Goal: Task Accomplishment & Management: Use online tool/utility

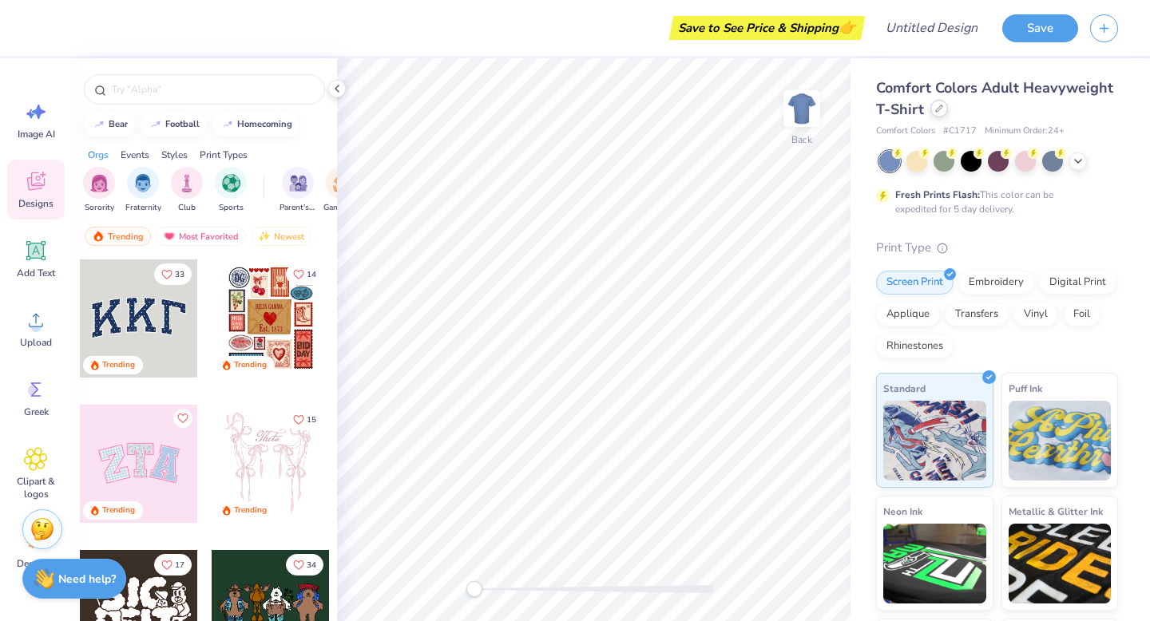
click at [939, 114] on div at bounding box center [939, 109] width 18 height 18
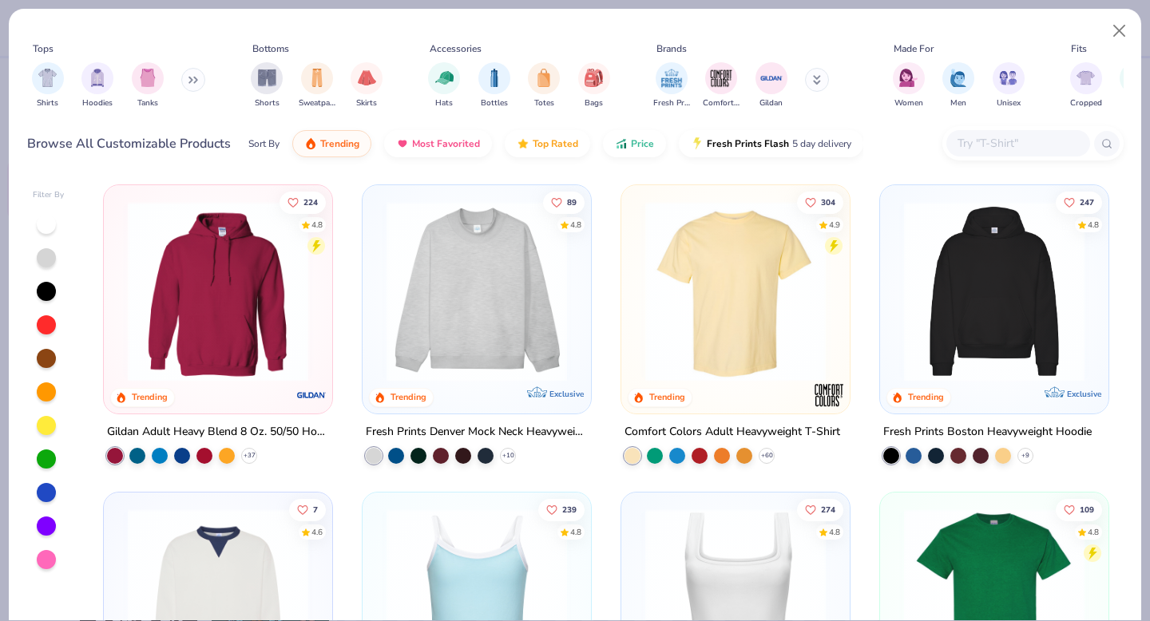
click at [1025, 144] on input "text" at bounding box center [1017, 143] width 123 height 18
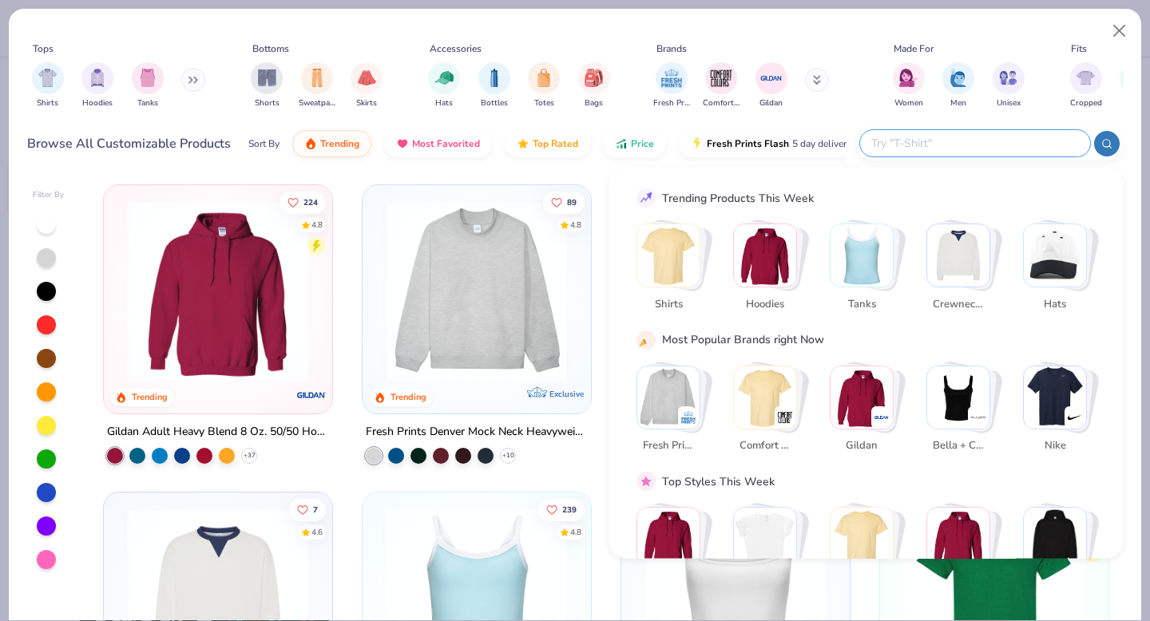
click at [857, 387] on img "Stack Card Button Gildan" at bounding box center [862, 397] width 62 height 62
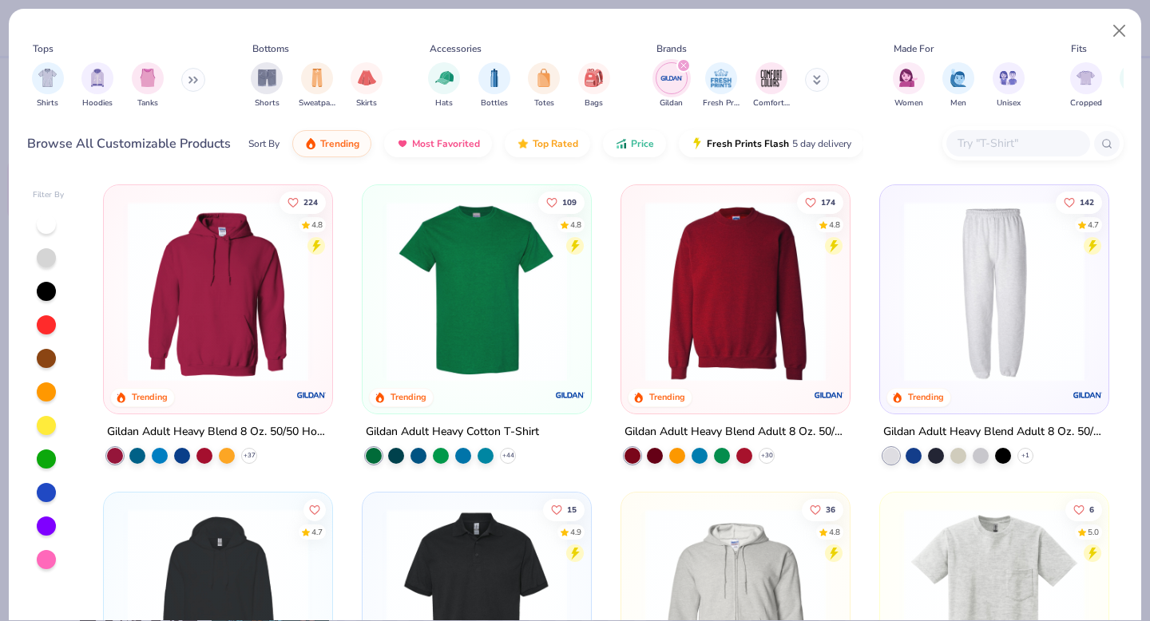
click at [752, 334] on img at bounding box center [735, 291] width 196 height 181
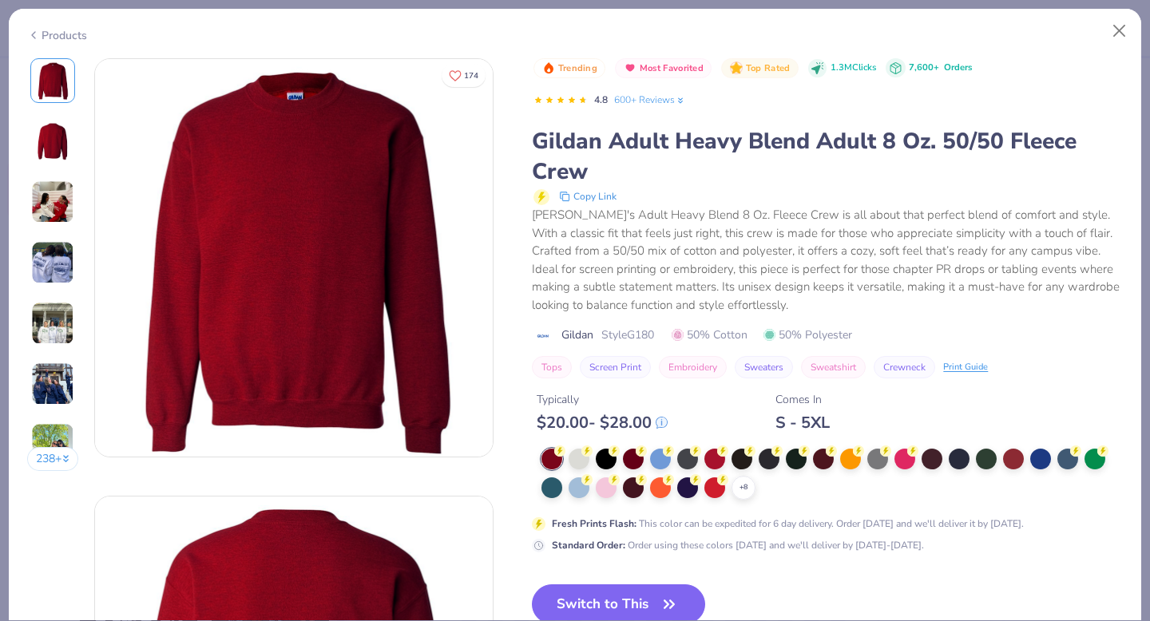
click at [645, 609] on button "Switch to This" at bounding box center [618, 605] width 173 height 40
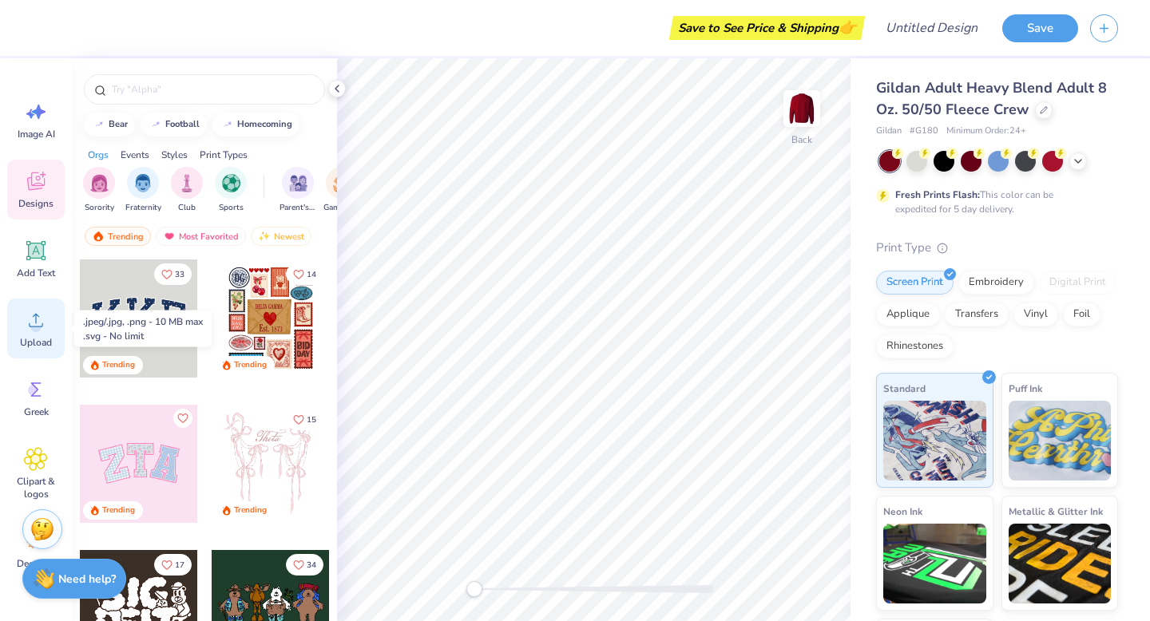
click at [31, 335] on div "Upload" at bounding box center [36, 329] width 58 height 60
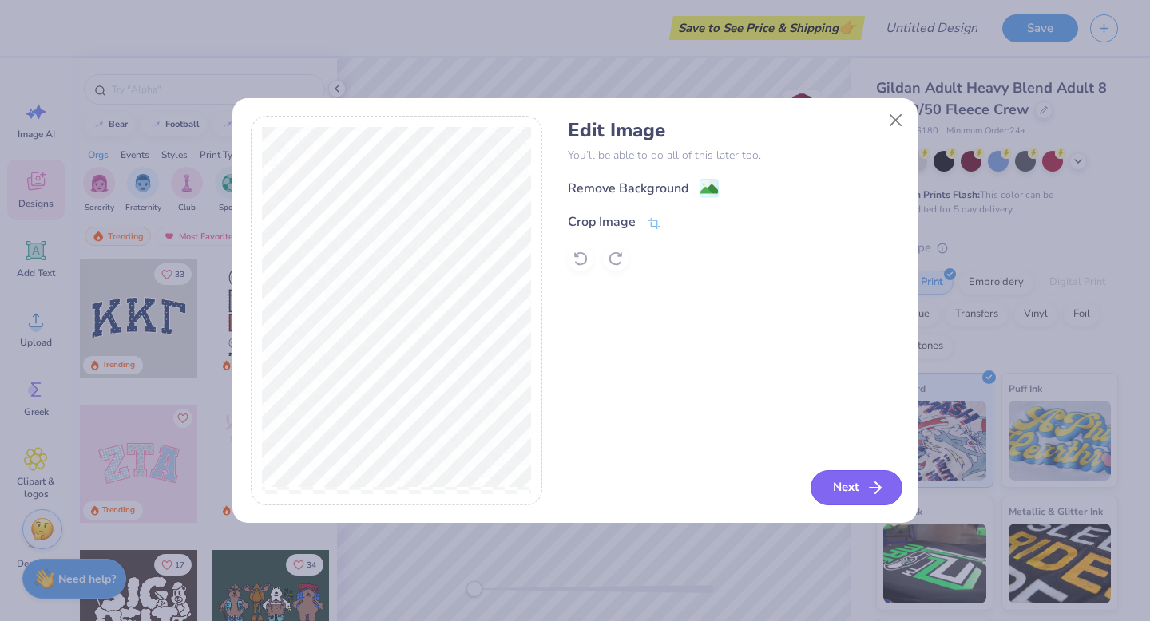
click at [875, 485] on icon "button" at bounding box center [875, 487] width 19 height 19
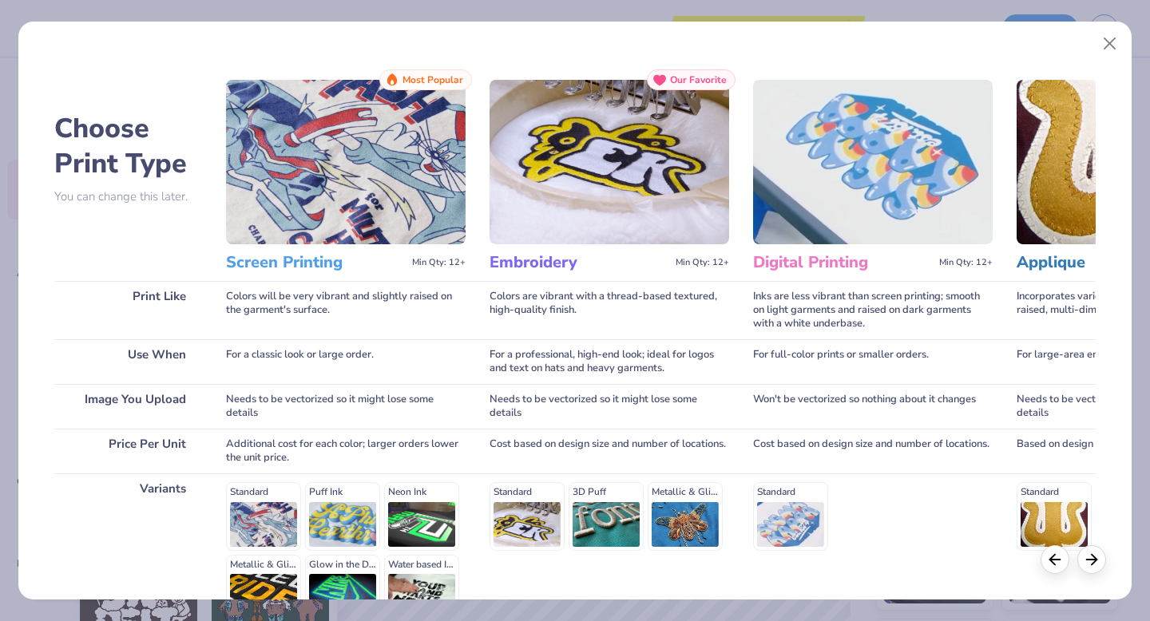
click at [407, 232] on img at bounding box center [346, 162] width 240 height 165
click at [277, 264] on h3 "Screen Printing" at bounding box center [316, 262] width 180 height 21
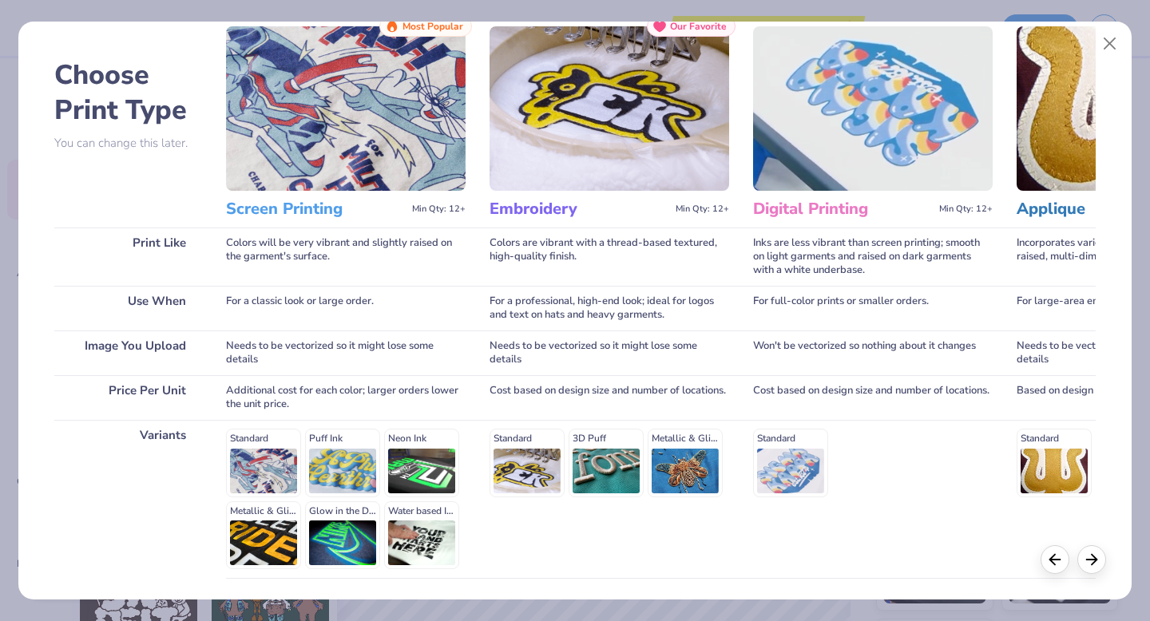
scroll to position [175, 0]
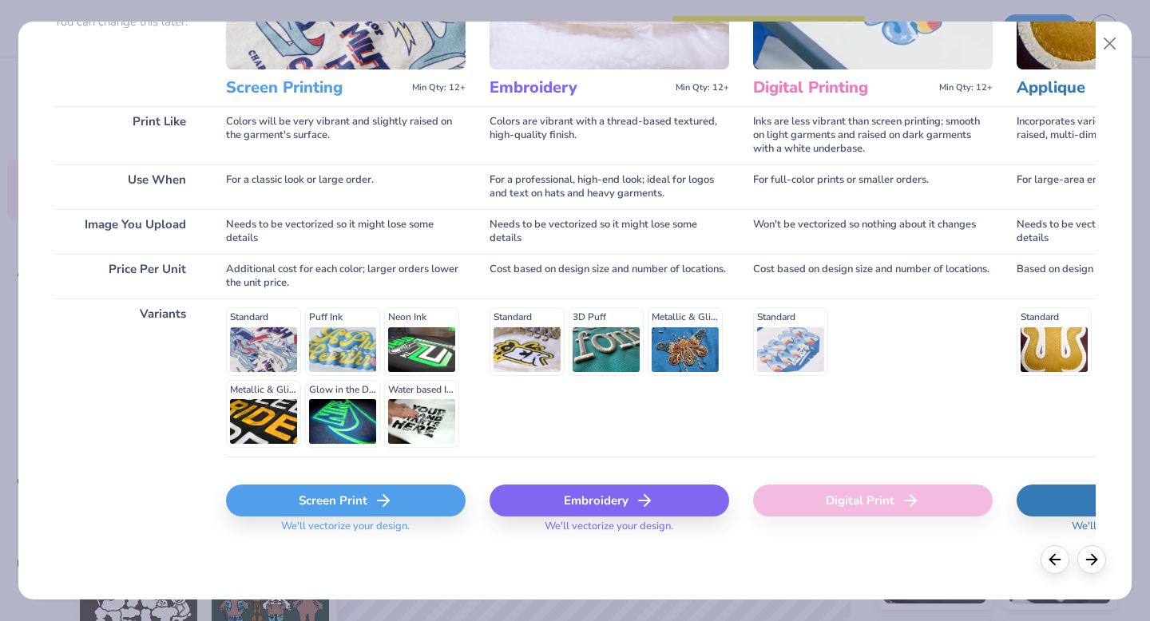
click at [348, 495] on div "Screen Print" at bounding box center [346, 501] width 240 height 32
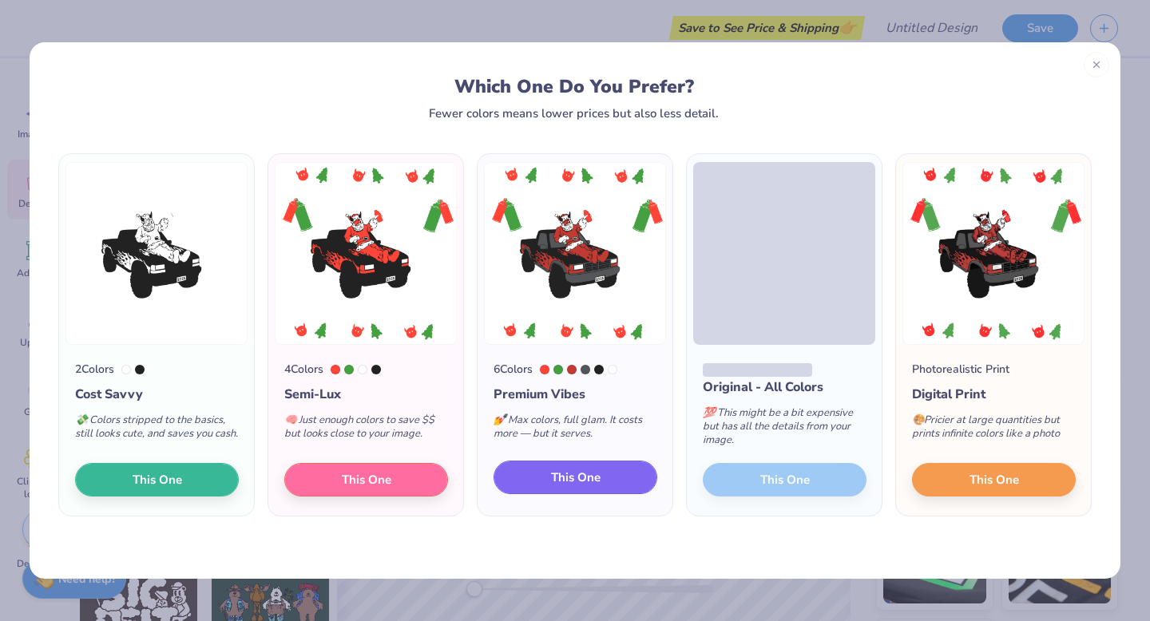
click at [580, 486] on span "This One" at bounding box center [576, 478] width 50 height 18
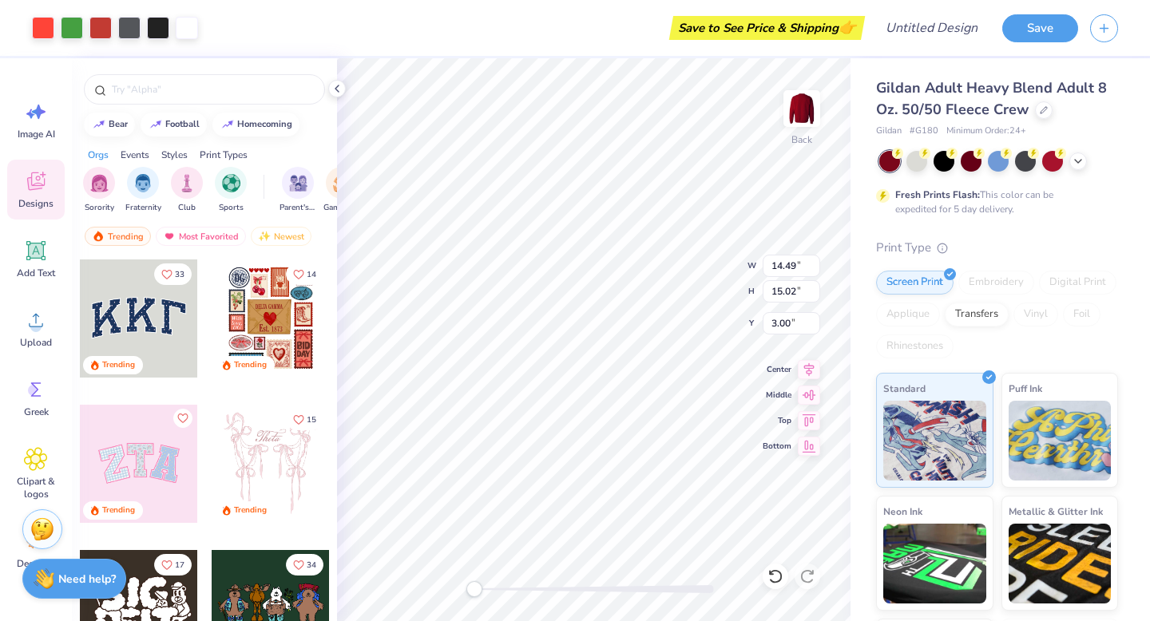
type input "14.49"
type input "15.02"
type input "3.00"
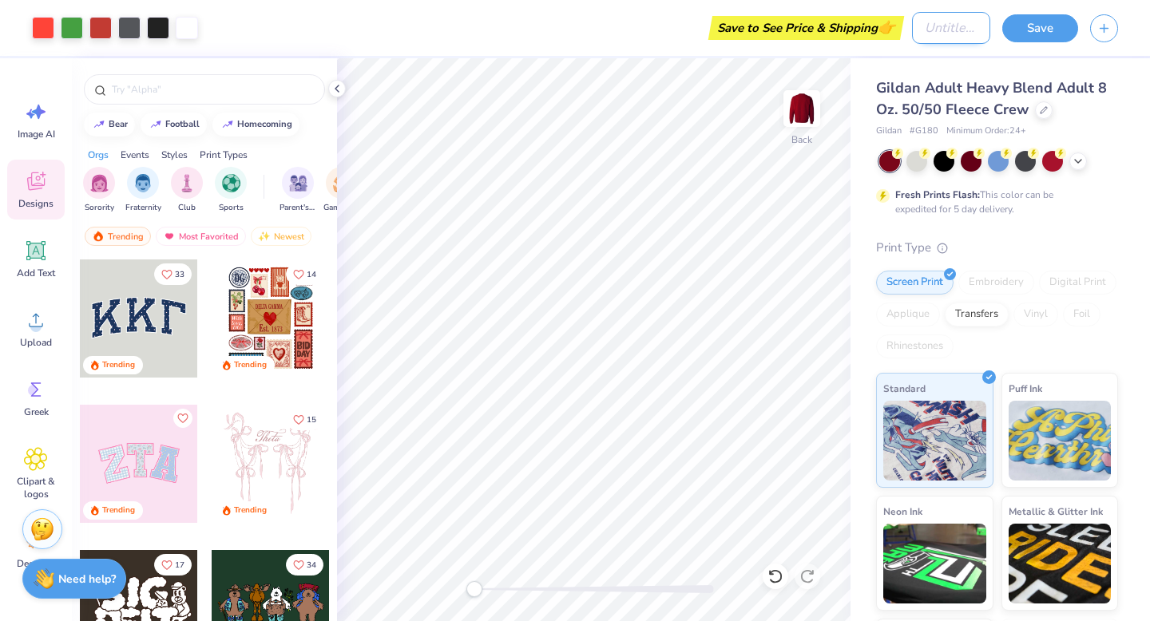
click at [958, 29] on input "Design Title" at bounding box center [951, 28] width 78 height 32
type input "[PERSON_NAME] Christmas Sweater 2025"
click at [1042, 30] on button "Save" at bounding box center [1040, 26] width 76 height 28
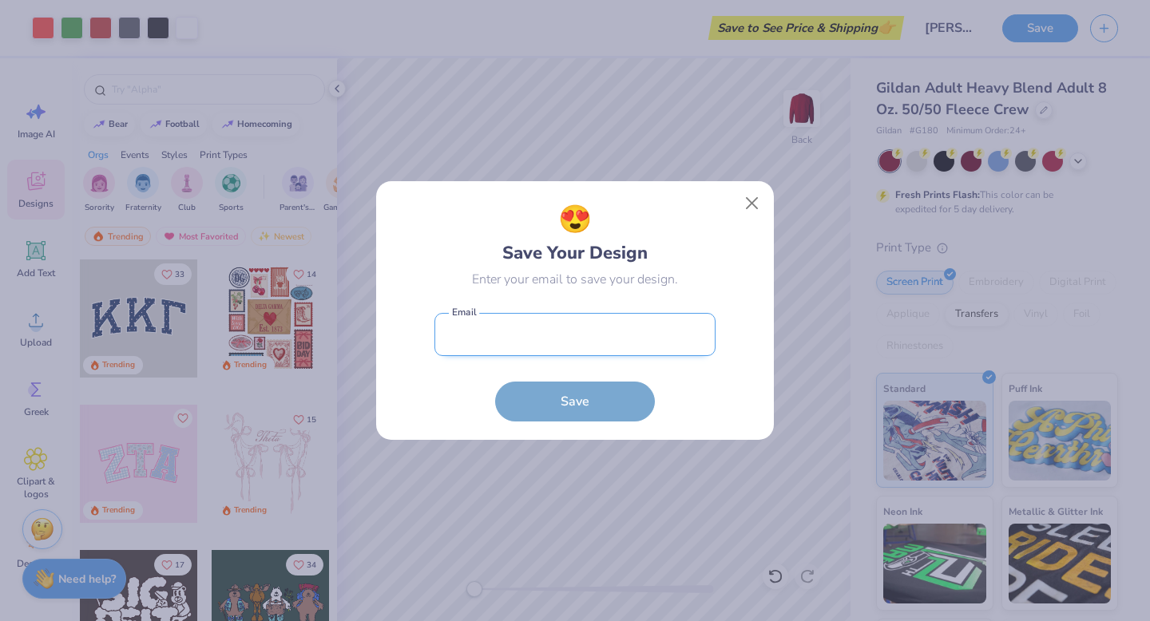
click at [539, 343] on input "email" at bounding box center [574, 335] width 281 height 44
type input "[EMAIL_ADDRESS][DOMAIN_NAME]"
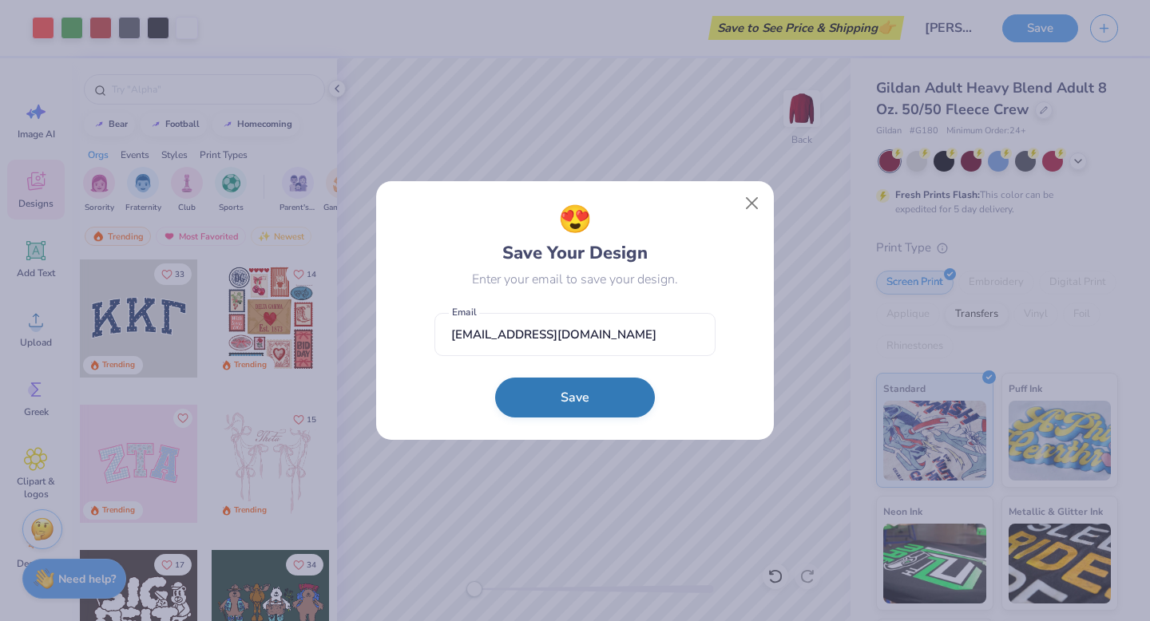
click at [590, 411] on button "Save" at bounding box center [575, 398] width 160 height 40
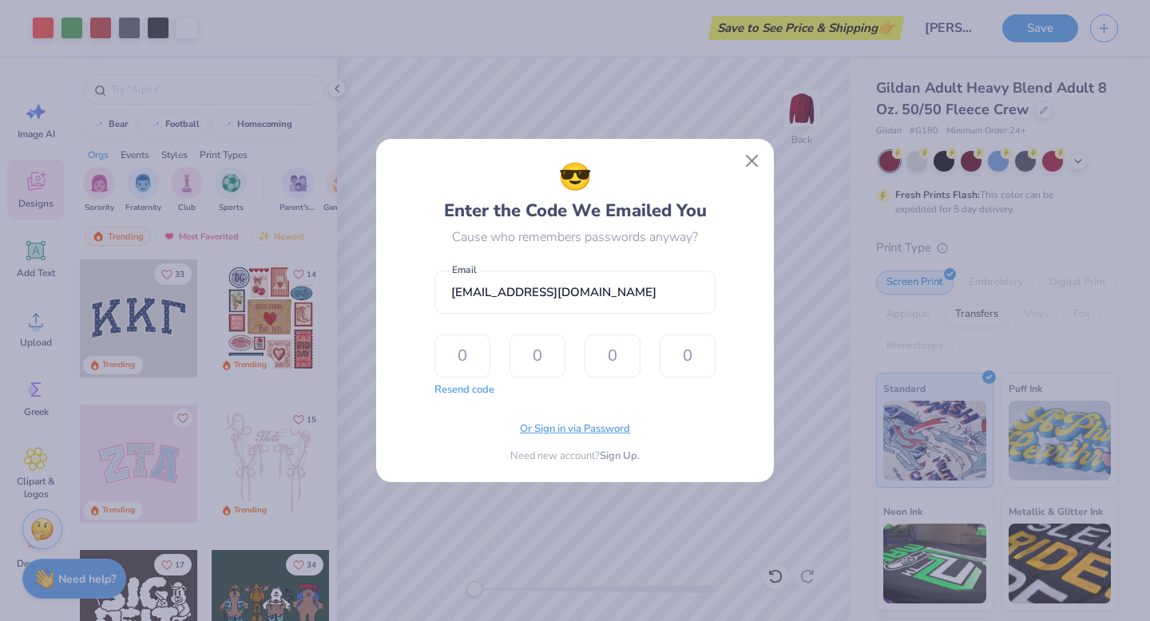
click at [599, 426] on span "Or Sign in via Password" at bounding box center [575, 430] width 110 height 16
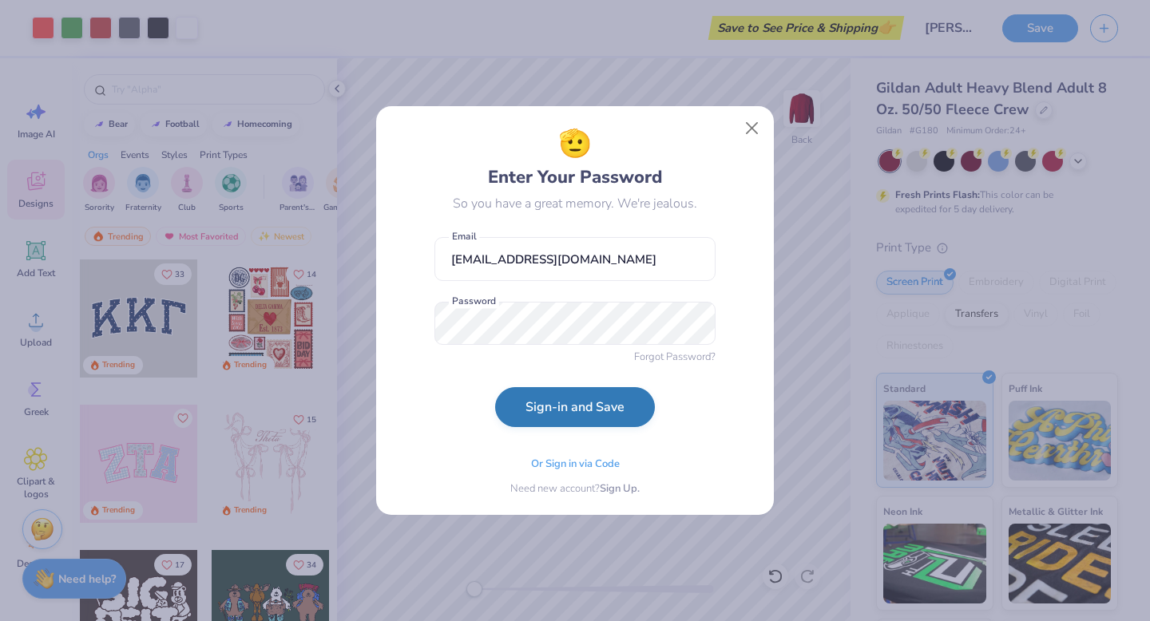
click at [585, 419] on button "Sign-in and Save" at bounding box center [575, 407] width 160 height 40
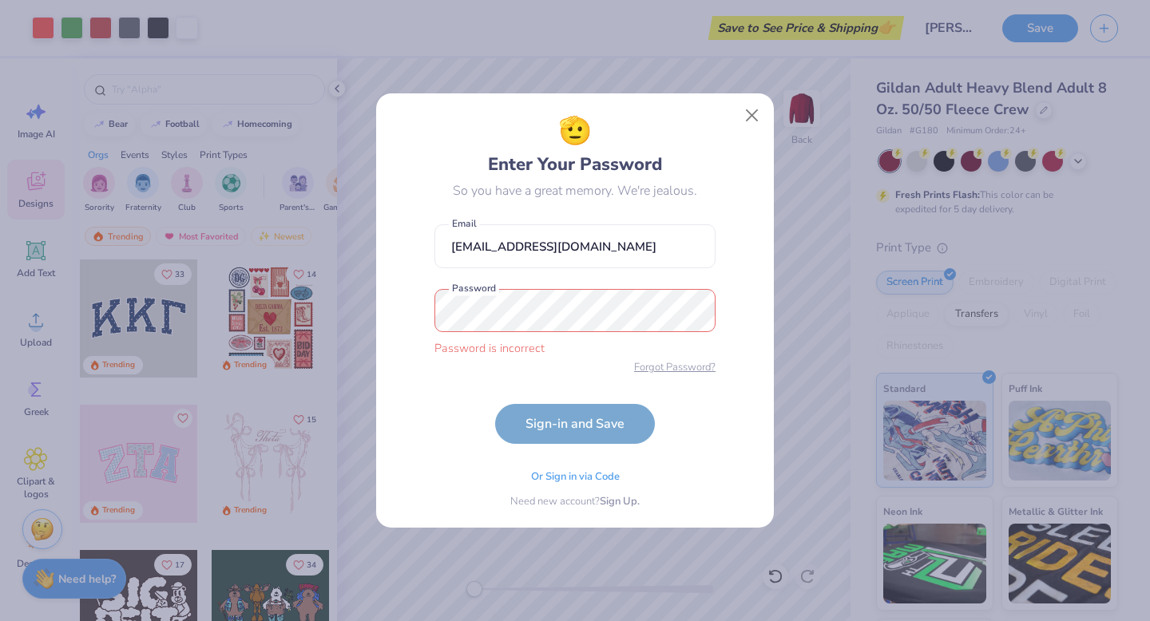
click at [669, 372] on span "Forgot Password?" at bounding box center [674, 368] width 81 height 16
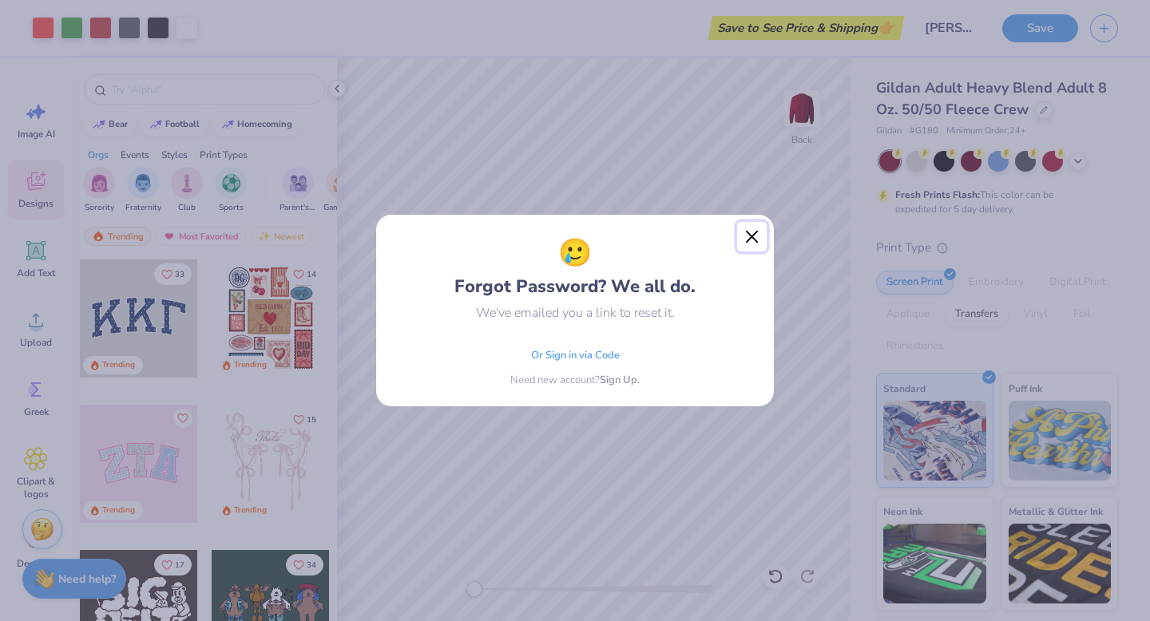
click at [756, 237] on button "Close" at bounding box center [752, 237] width 30 height 30
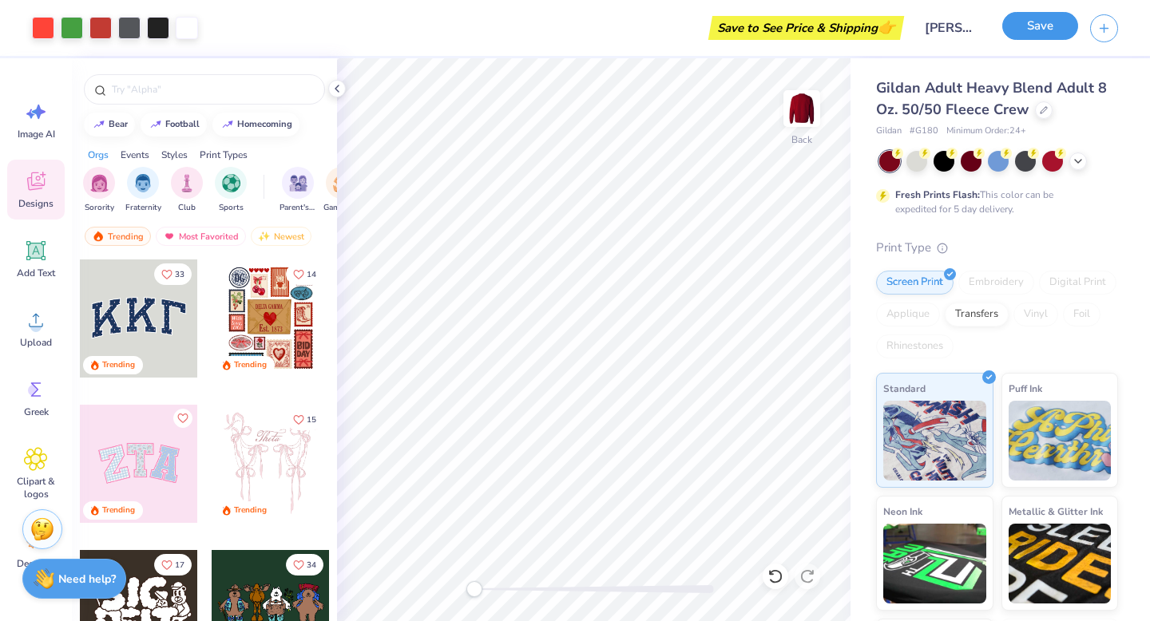
click at [1038, 30] on button "Save" at bounding box center [1040, 26] width 76 height 28
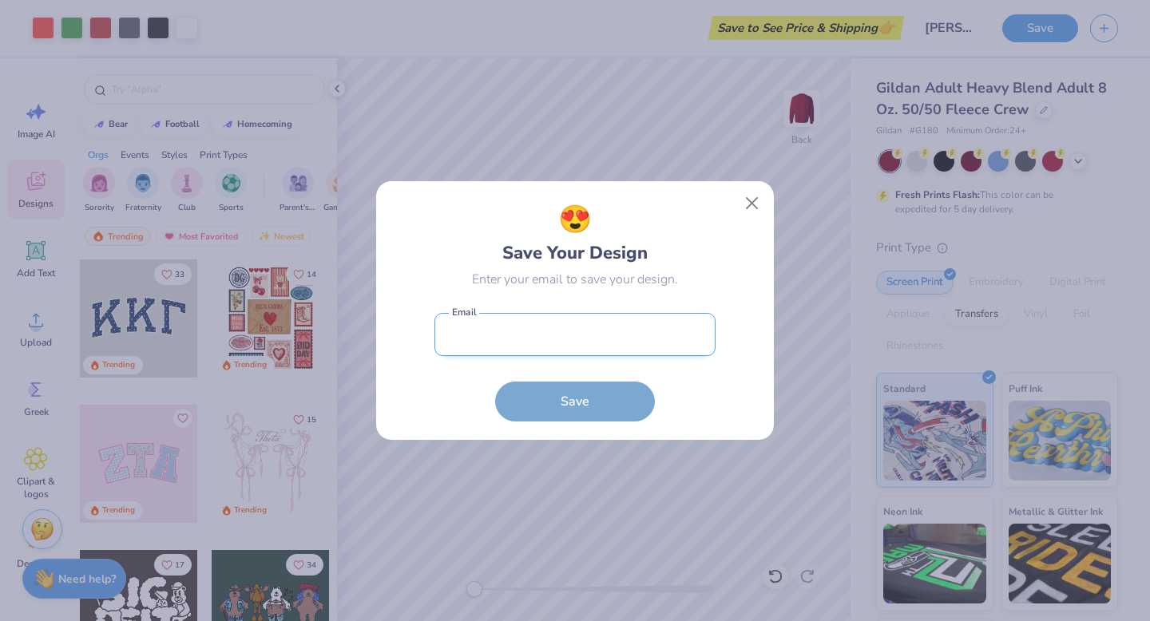
click at [606, 343] on input "email" at bounding box center [574, 335] width 281 height 44
type input "[EMAIL_ADDRESS][DOMAIN_NAME]"
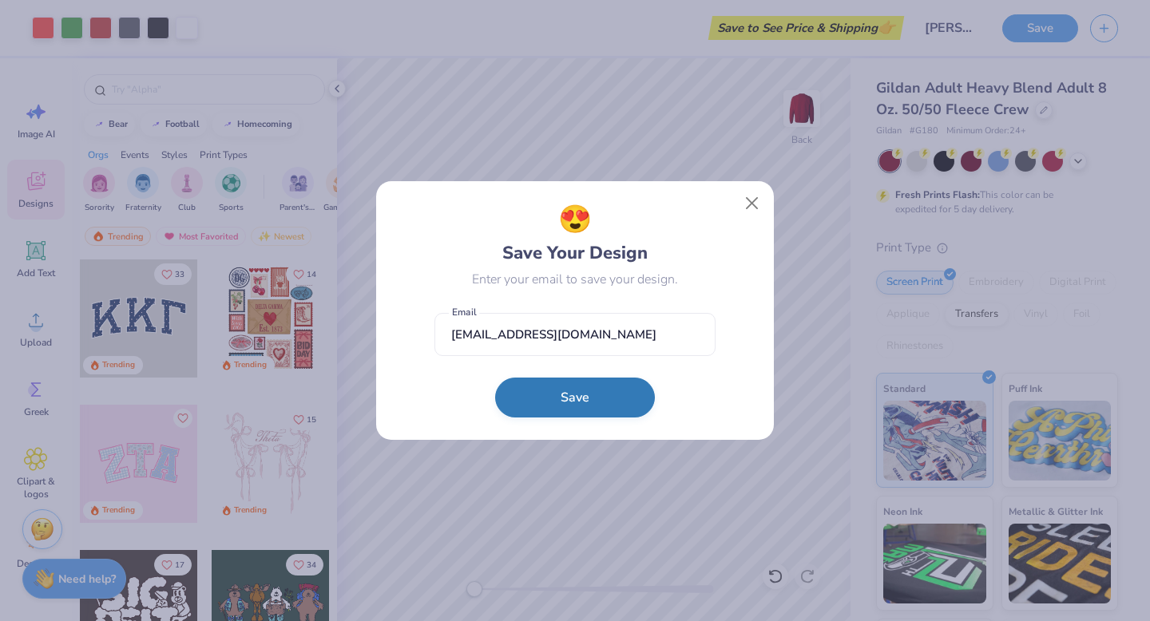
click at [556, 405] on button "Save" at bounding box center [575, 398] width 160 height 40
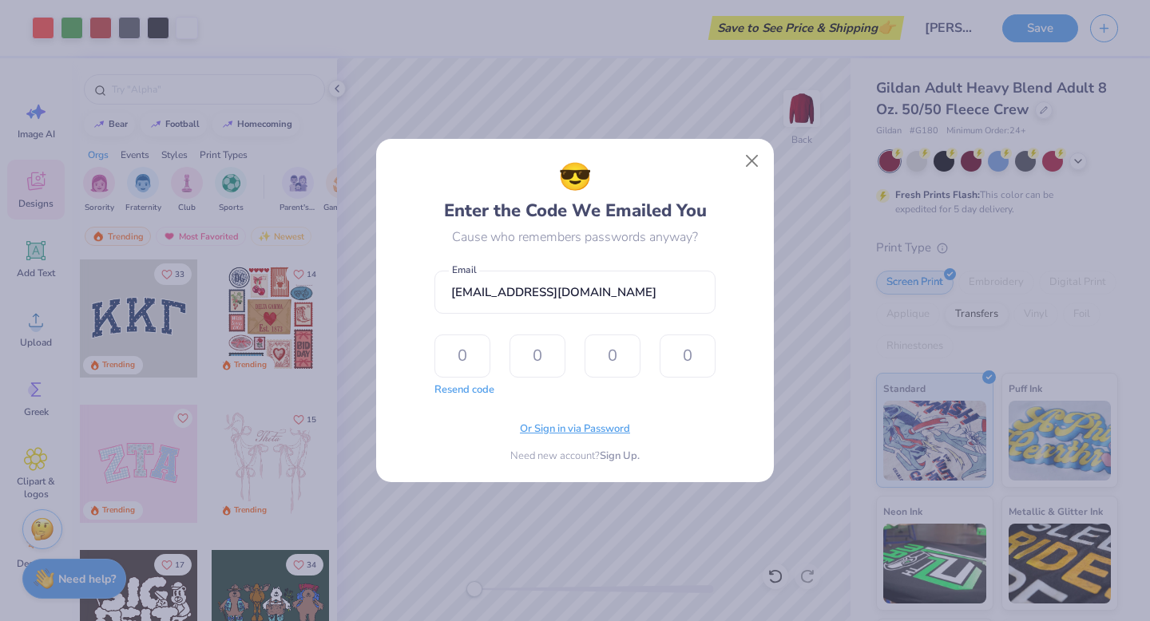
click at [579, 430] on span "Or Sign in via Password" at bounding box center [575, 430] width 110 height 16
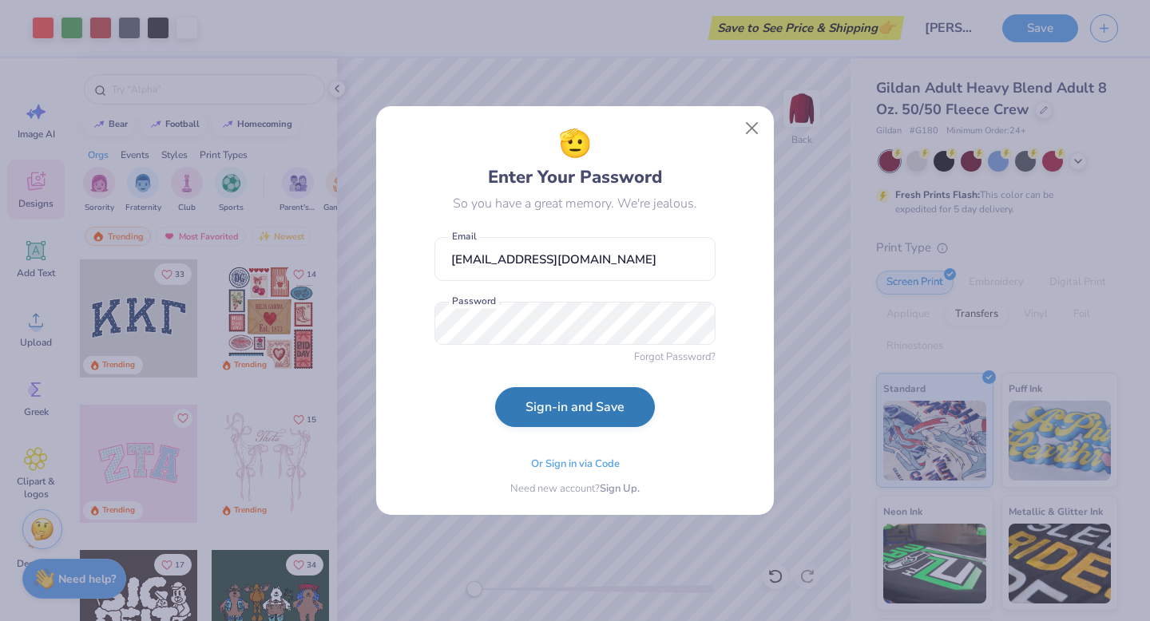
click at [588, 409] on button "Sign-in and Save" at bounding box center [575, 407] width 160 height 40
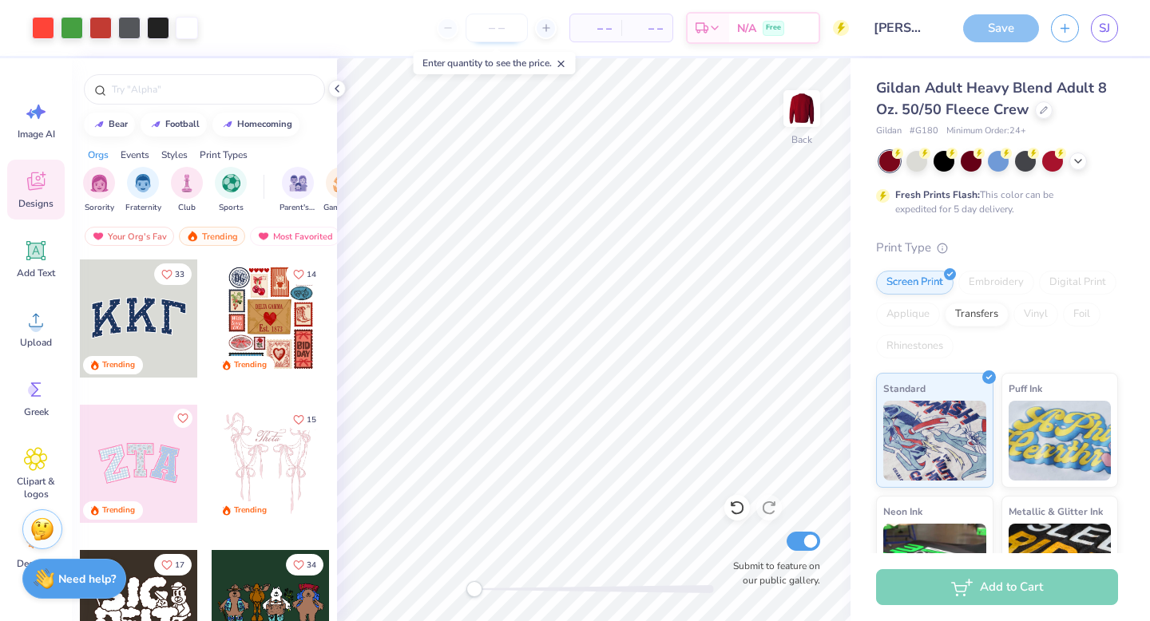
click at [512, 33] on input "number" at bounding box center [497, 28] width 62 height 29
type input "132"
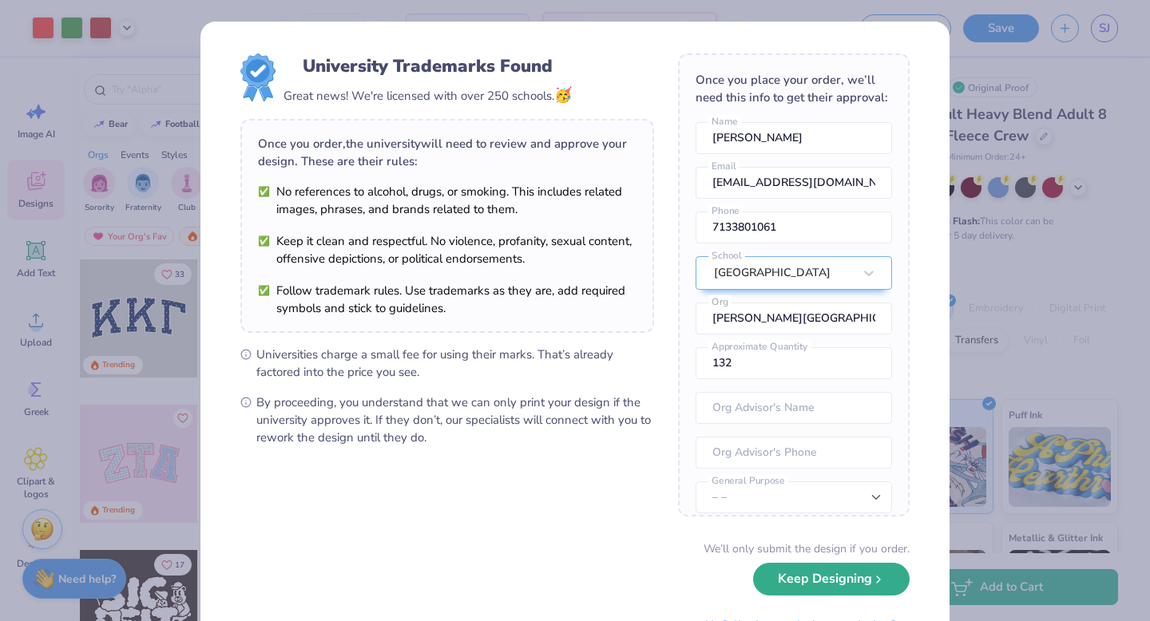
click at [875, 588] on button "Keep Designing" at bounding box center [831, 579] width 157 height 33
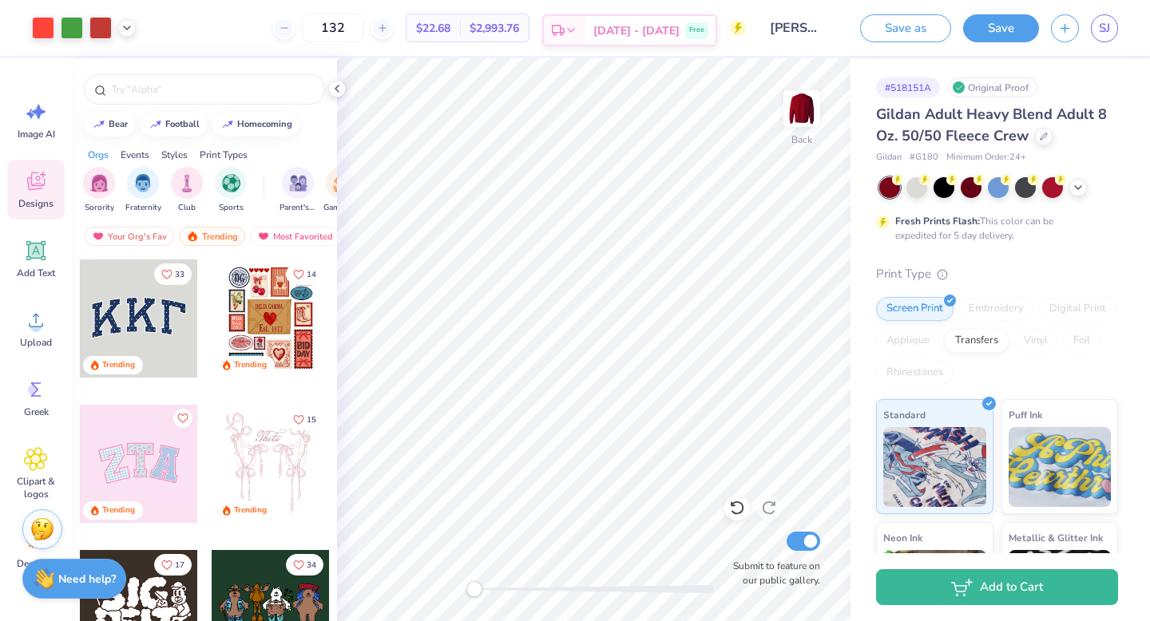
click at [577, 26] on icon at bounding box center [571, 30] width 13 height 13
click at [998, 34] on button "Save" at bounding box center [1001, 26] width 76 height 28
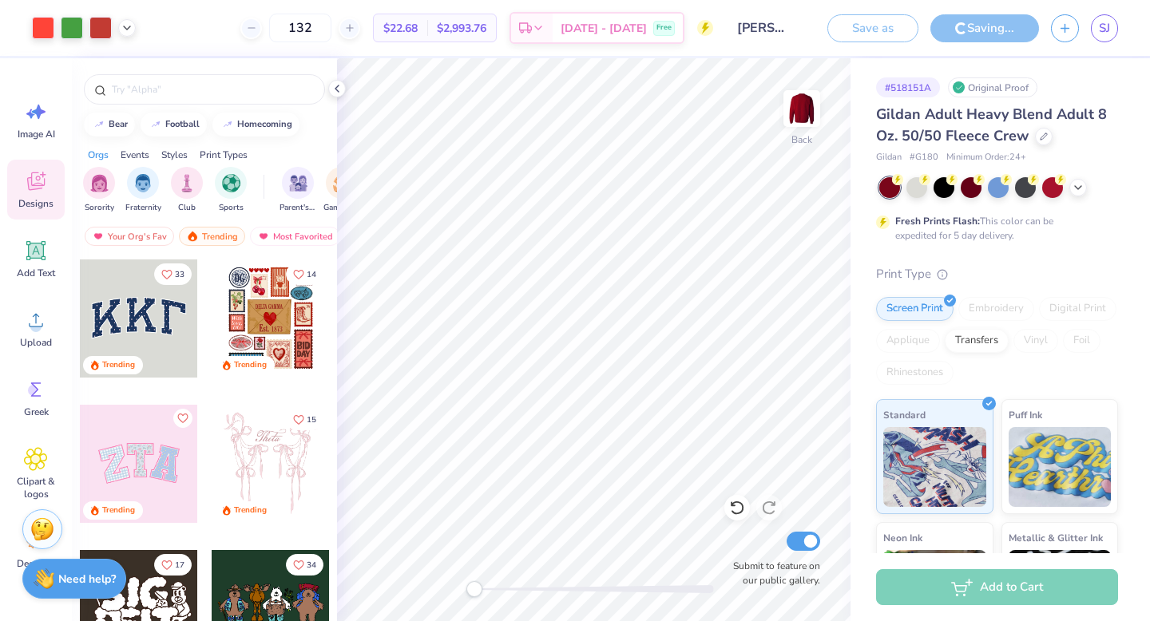
click at [925, 90] on div "# 518151A" at bounding box center [908, 87] width 64 height 20
click at [919, 89] on div "# 518151A" at bounding box center [908, 87] width 64 height 20
drag, startPoint x: 934, startPoint y: 87, endPoint x: 877, endPoint y: 87, distance: 56.7
click at [877, 87] on div "# 518151A" at bounding box center [908, 87] width 64 height 20
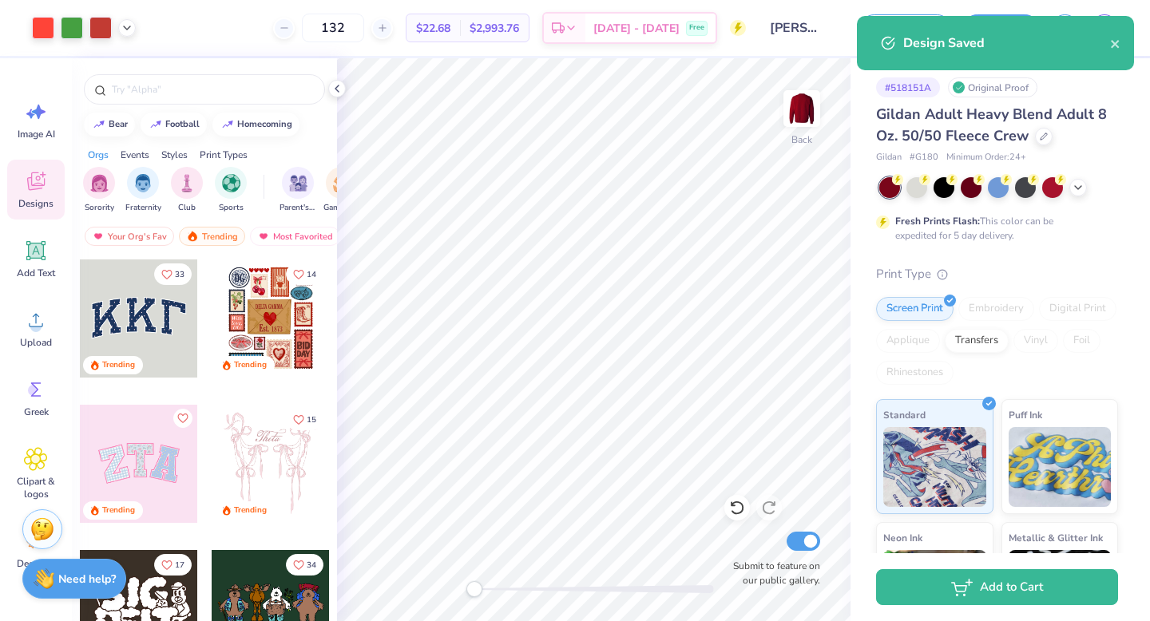
click at [862, 135] on div "# 518151A Original Proof Gildan Adult Heavy Blend Adult 8 Oz. 50/50 Fleece Crew…" at bounding box center [1001, 409] width 300 height 702
click at [907, 85] on div "Design Saved" at bounding box center [996, 49] width 284 height 73
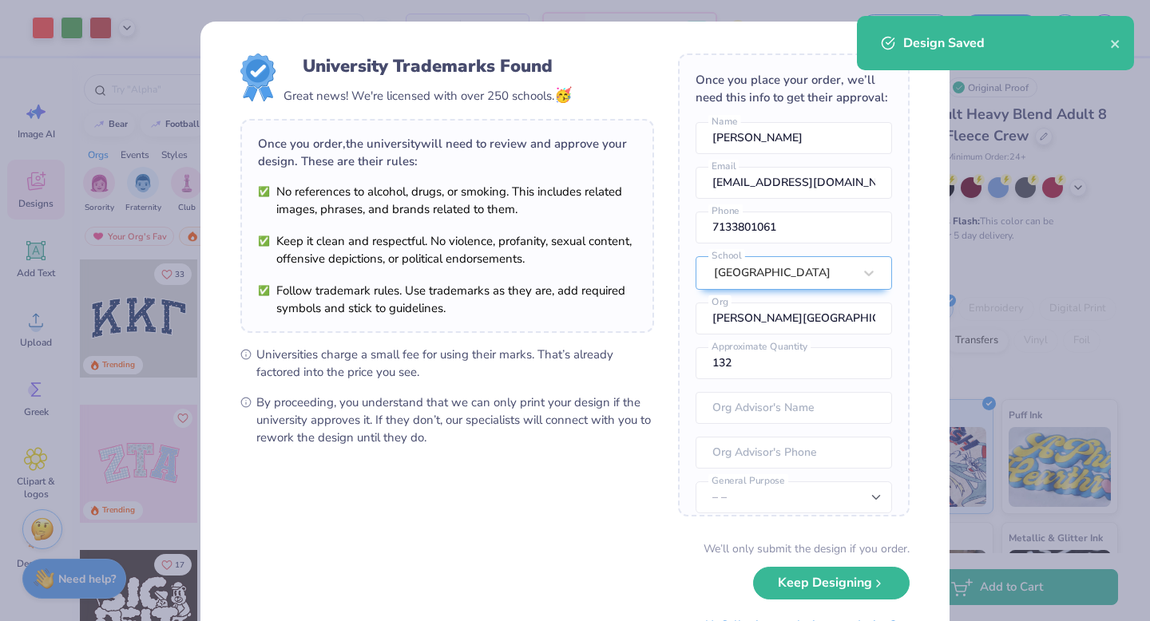
click at [914, 85] on div "Design Saved" at bounding box center [996, 49] width 284 height 73
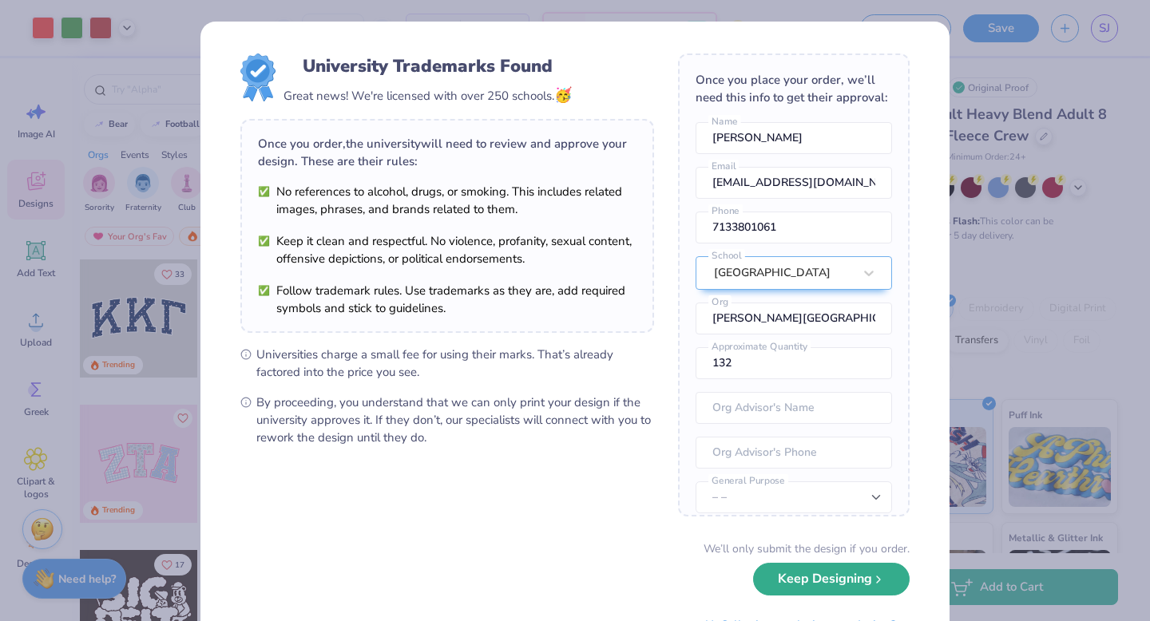
click at [873, 594] on button "Keep Designing" at bounding box center [831, 579] width 157 height 33
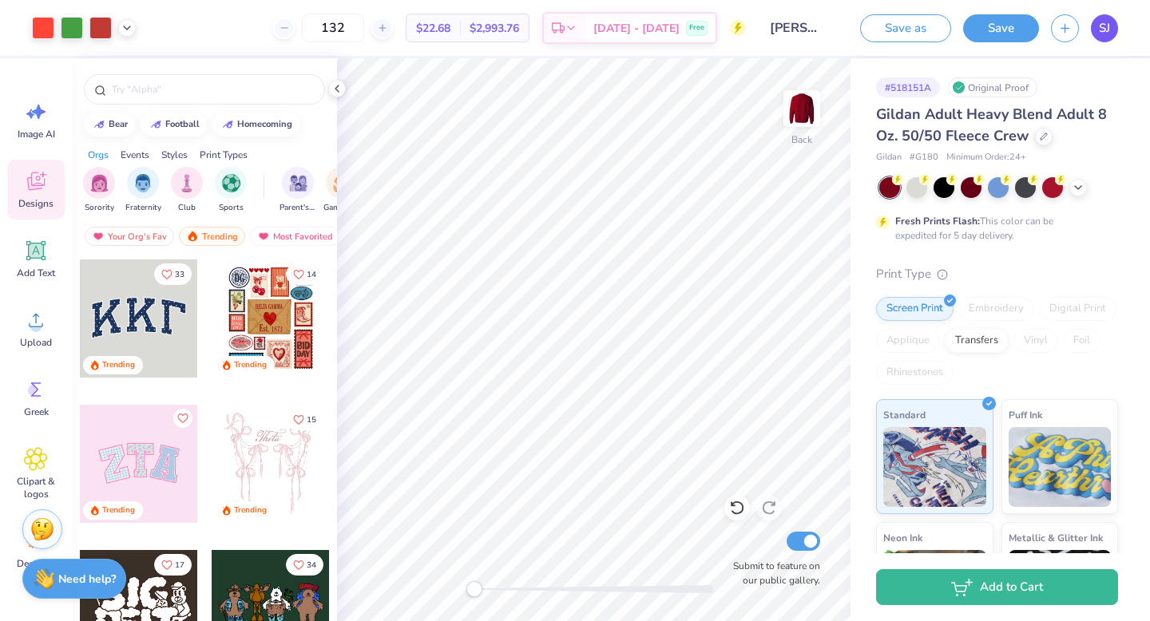
click at [1105, 28] on span "SJ" at bounding box center [1104, 28] width 11 height 18
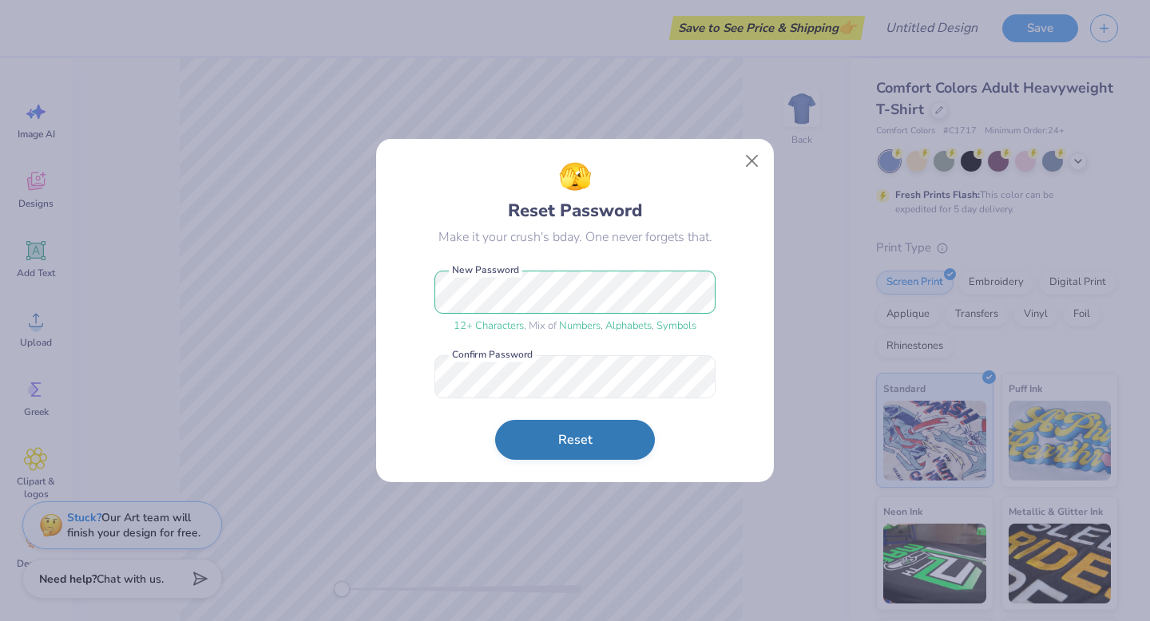
click at [573, 438] on button "Reset" at bounding box center [575, 440] width 160 height 40
